Goal: Task Accomplishment & Management: Use online tool/utility

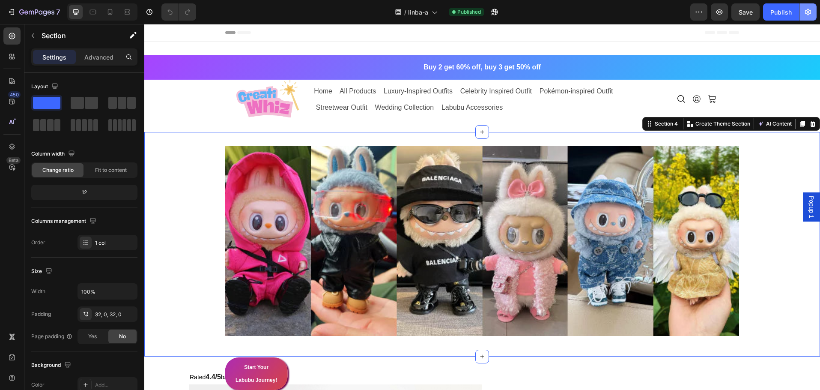
click at [809, 19] on button "button" at bounding box center [808, 11] width 17 height 17
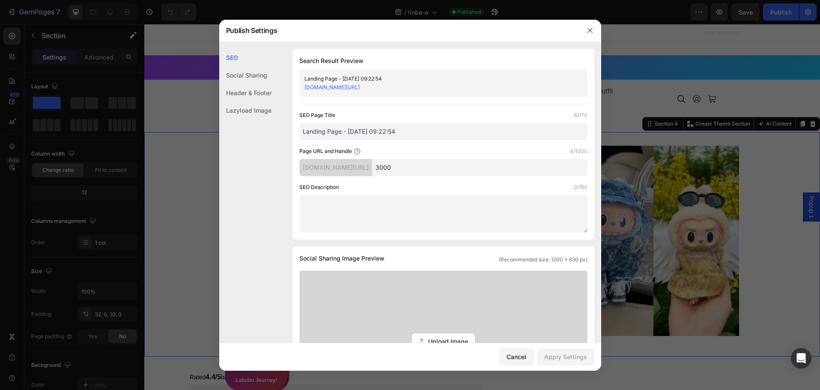
click at [436, 168] on input "3000" at bounding box center [480, 167] width 216 height 17
type input "3000a"
click at [573, 355] on div "Apply Settings" at bounding box center [566, 356] width 43 height 9
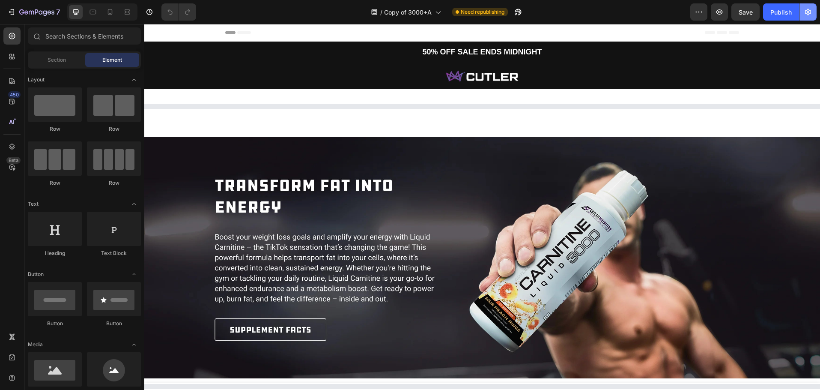
click at [811, 19] on button "button" at bounding box center [808, 11] width 17 height 17
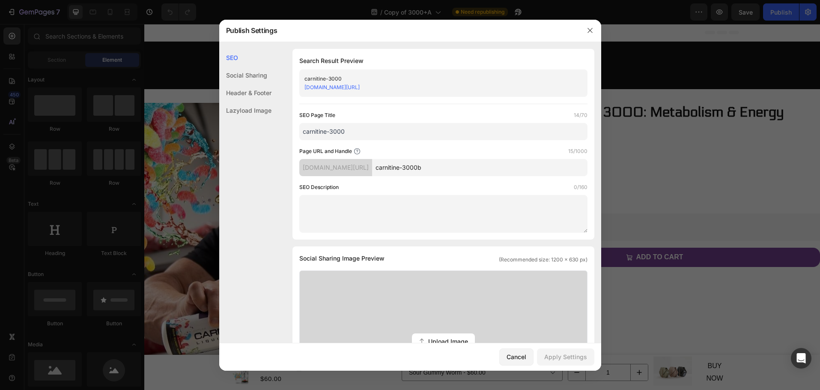
click at [183, 60] on div at bounding box center [410, 195] width 820 height 390
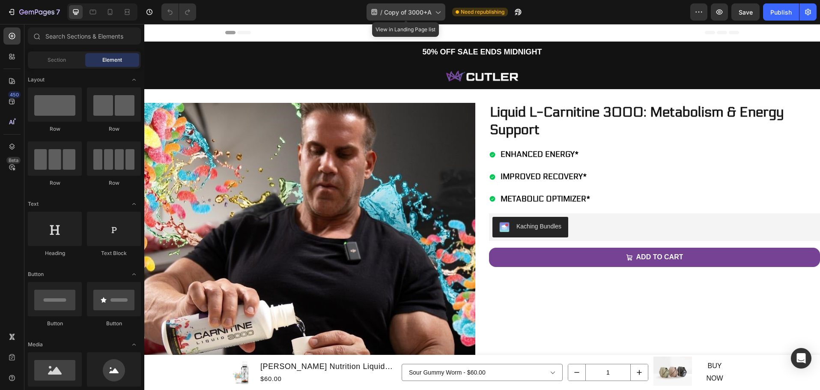
click at [428, 11] on span "Copy of 3000+A" at bounding box center [408, 12] width 48 height 9
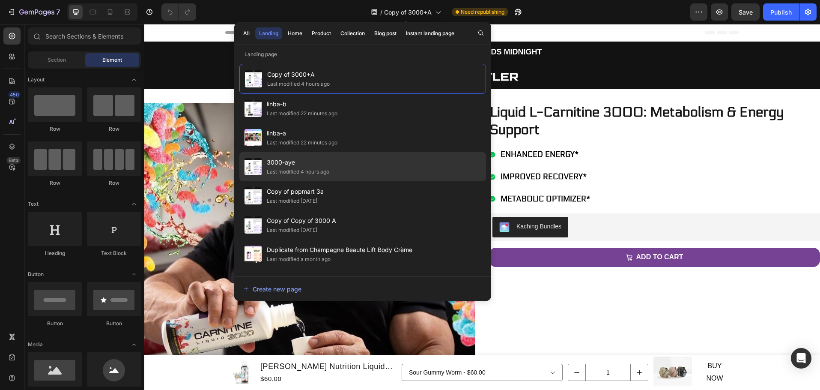
click at [389, 181] on div "3000-aye Last modified 4 hours ago" at bounding box center [362, 195] width 247 height 29
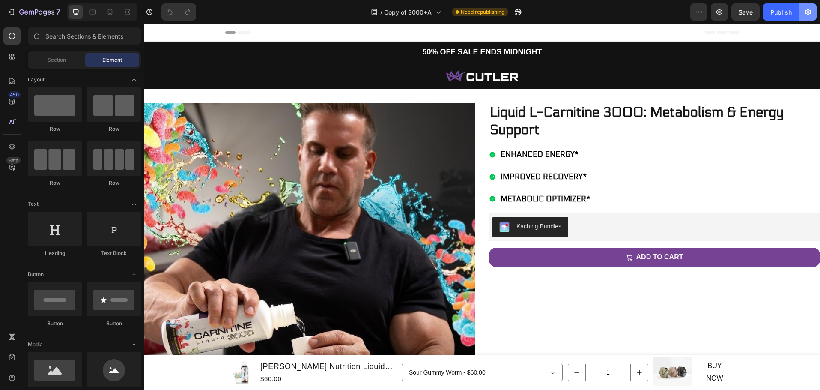
click at [811, 13] on icon "button" at bounding box center [808, 12] width 6 height 6
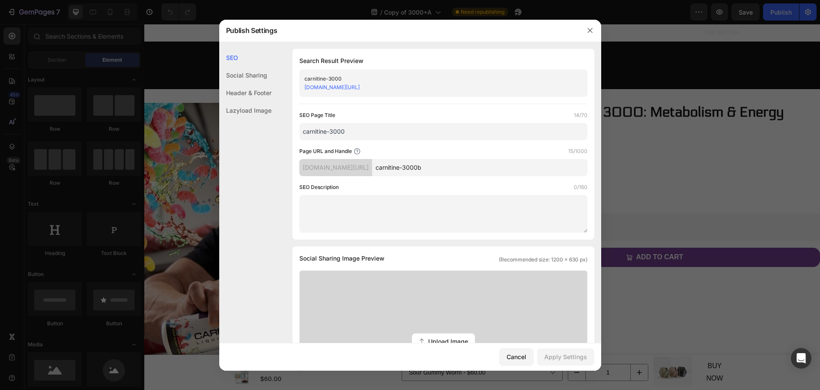
click at [811, 13] on div at bounding box center [410, 195] width 820 height 390
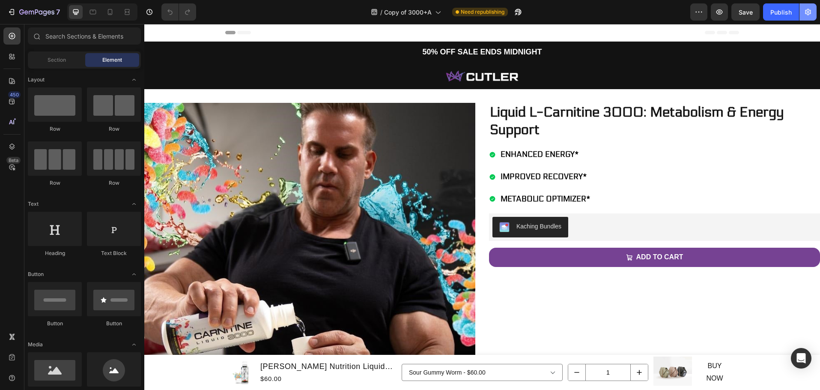
click at [810, 16] on icon "button" at bounding box center [808, 12] width 9 height 9
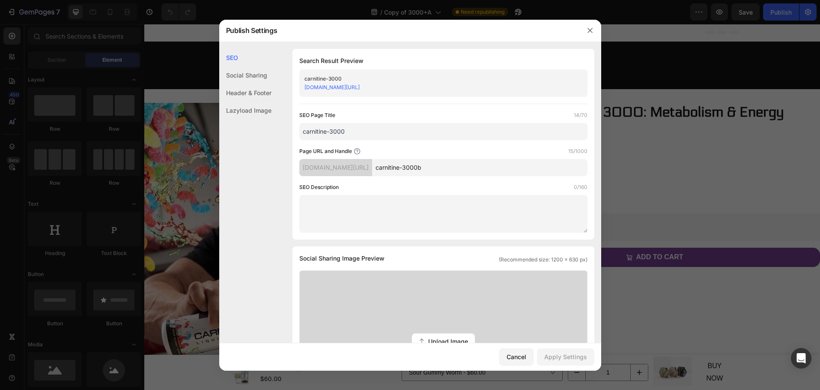
click at [520, 172] on input "carnitine-3000b" at bounding box center [480, 167] width 216 height 17
type input "carnitine-3000"
click at [569, 356] on div "Apply Settings" at bounding box center [566, 356] width 43 height 9
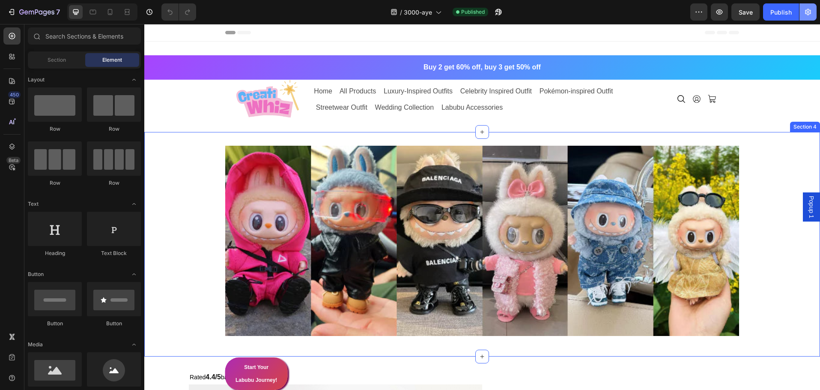
click at [806, 18] on button "button" at bounding box center [808, 11] width 17 height 17
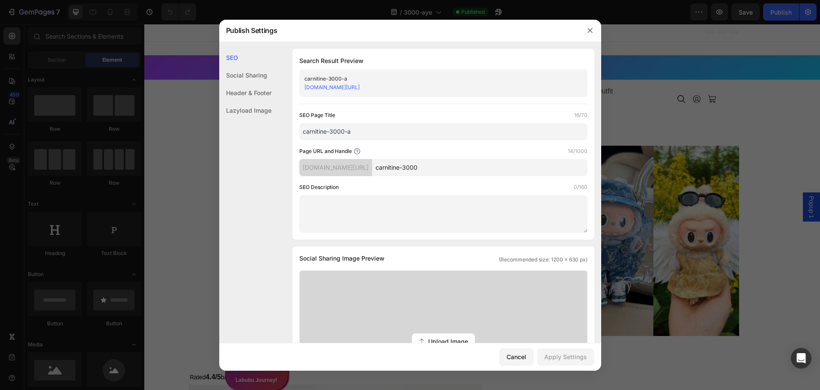
click at [530, 165] on input "carnitine-3000" at bounding box center [480, 167] width 216 height 17
type input "carnitine-3000a"
click at [576, 359] on div "Apply Settings" at bounding box center [566, 356] width 43 height 9
